Goal: Navigation & Orientation: Find specific page/section

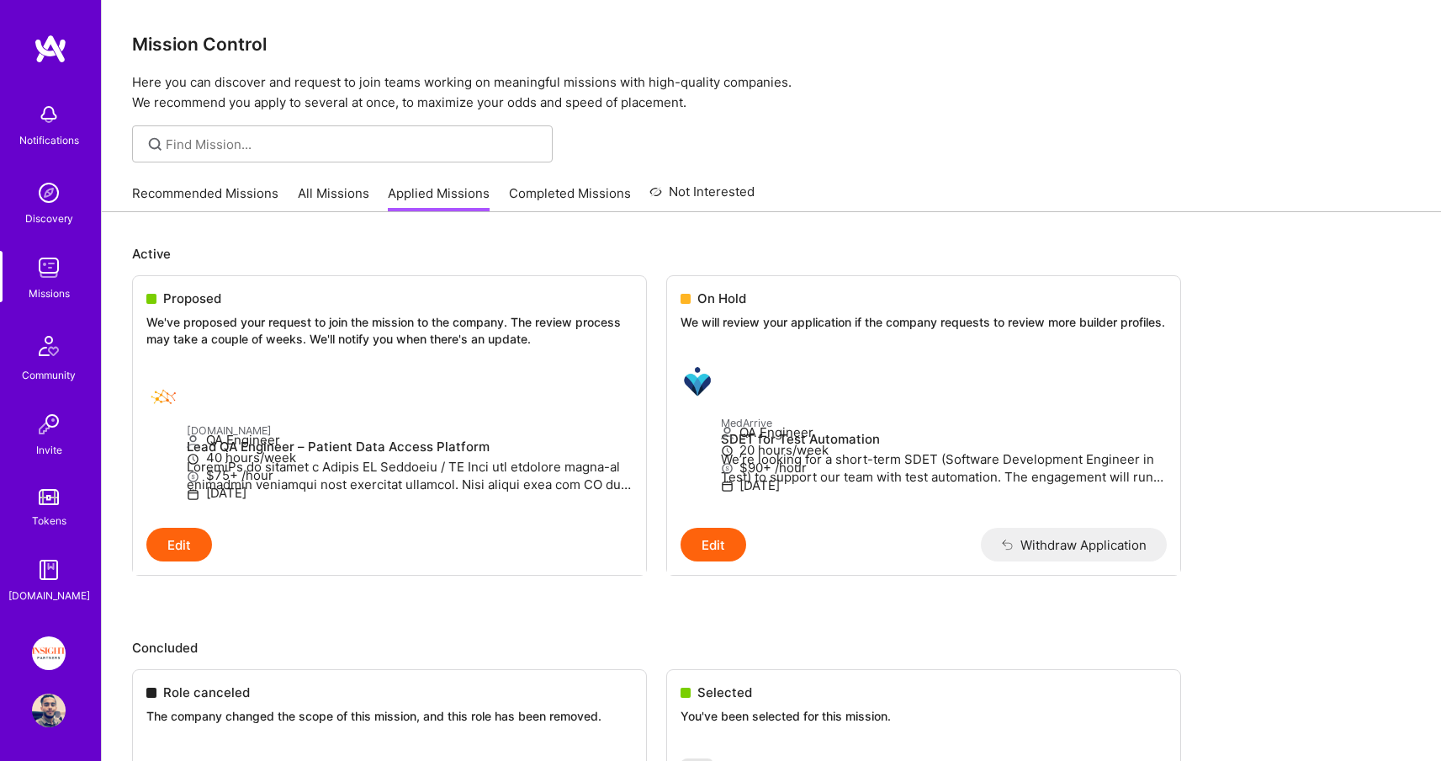
scroll to position [2, 0]
click at [174, 187] on link "Recommended Missions" at bounding box center [205, 197] width 146 height 28
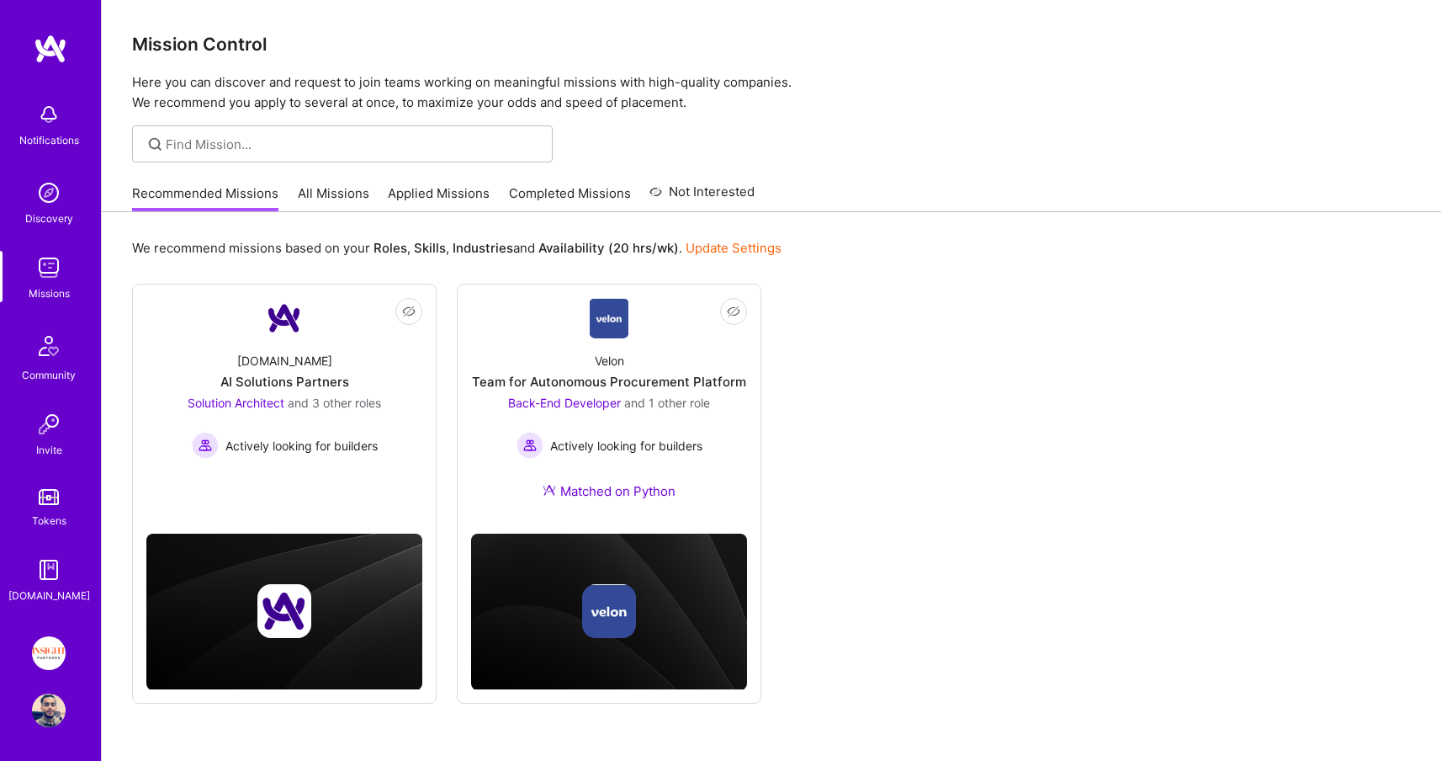
click at [372, 205] on div "Recommended Missions All Missions Applied Missions Completed Missions Not Inter…" at bounding box center [443, 193] width 623 height 36
click at [354, 199] on link "All Missions" at bounding box center [334, 198] width 72 height 28
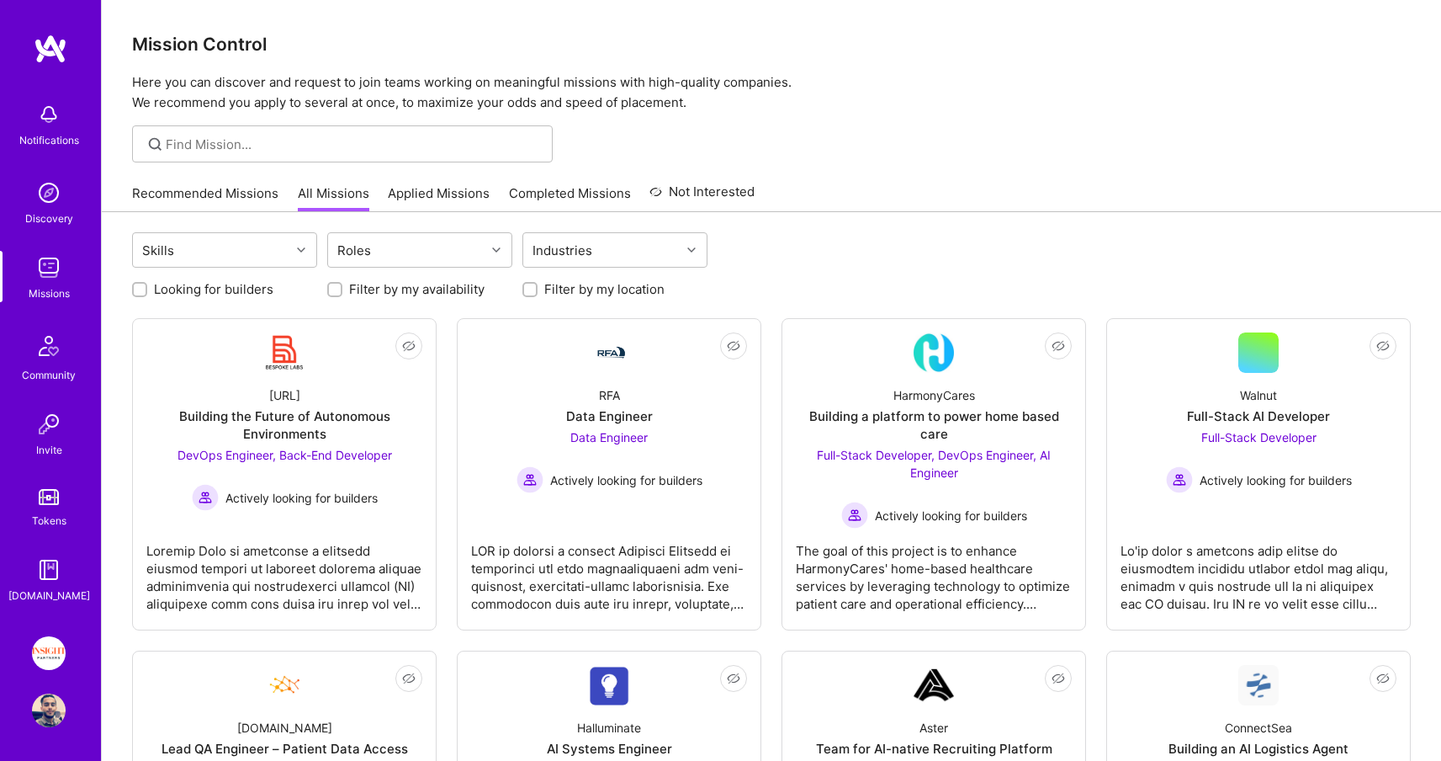
click at [412, 192] on link "Applied Missions" at bounding box center [439, 198] width 102 height 28
